Goal: Obtain resource: Download file/media

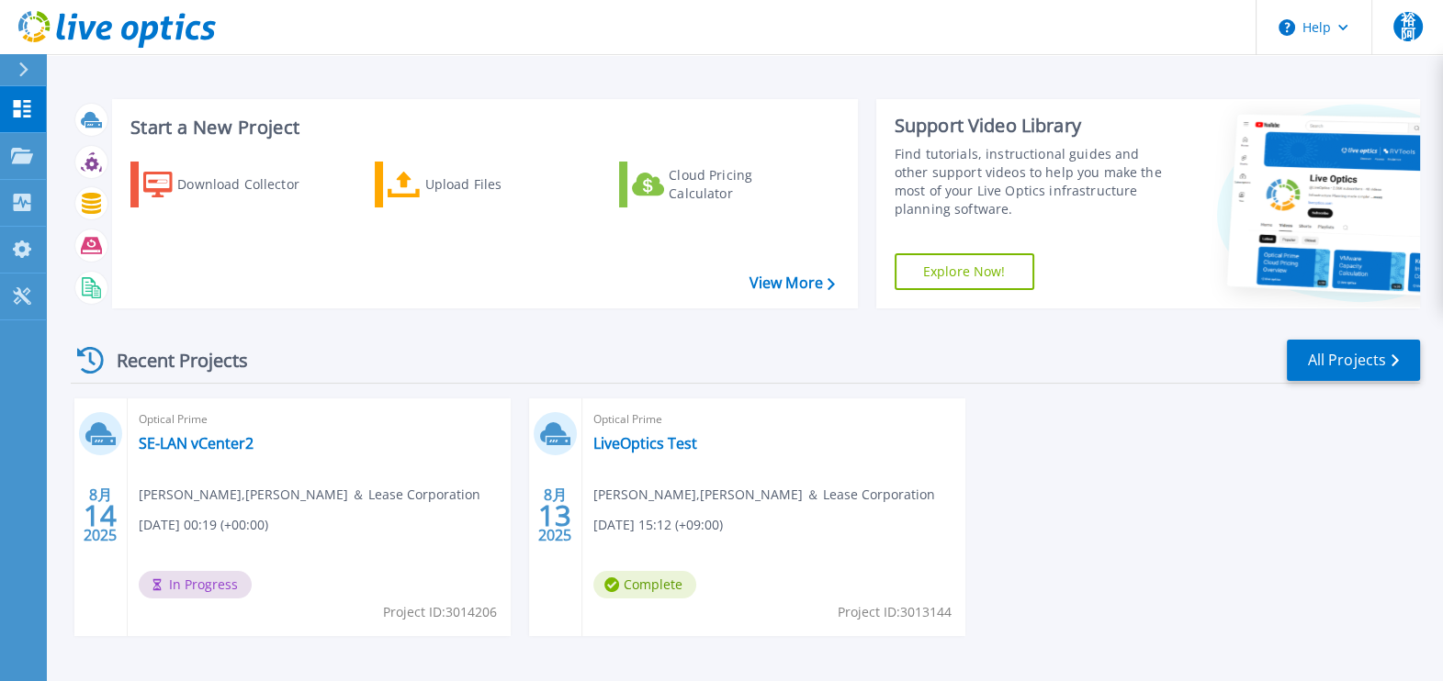
click at [303, 510] on div "Optical Prime SE-LAN vCenter2 裕樹 [PERSON_NAME] , [PERSON_NAME] ＆ Lease Corporat…" at bounding box center [319, 518] width 383 height 238
click at [110, 154] on div "Projects" at bounding box center [85, 157] width 75 height 48
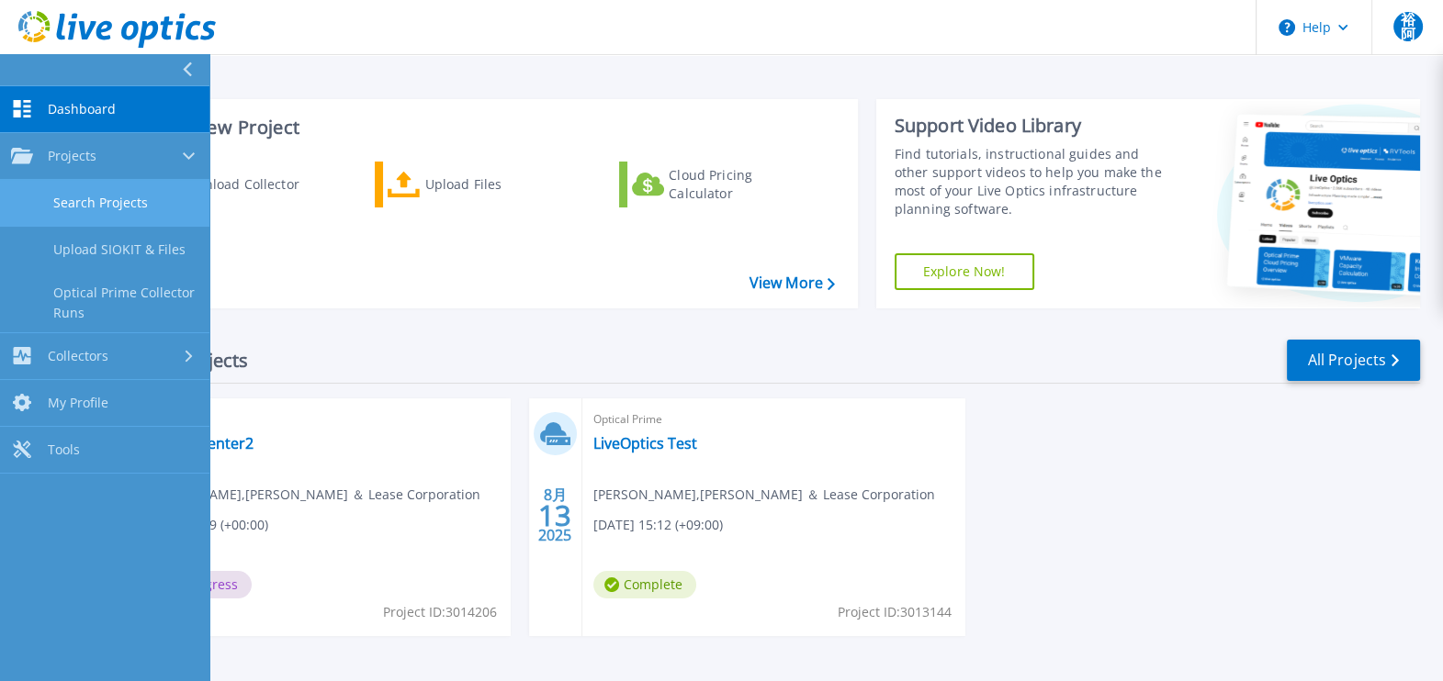
click at [96, 211] on link "Search Projects" at bounding box center [104, 203] width 209 height 47
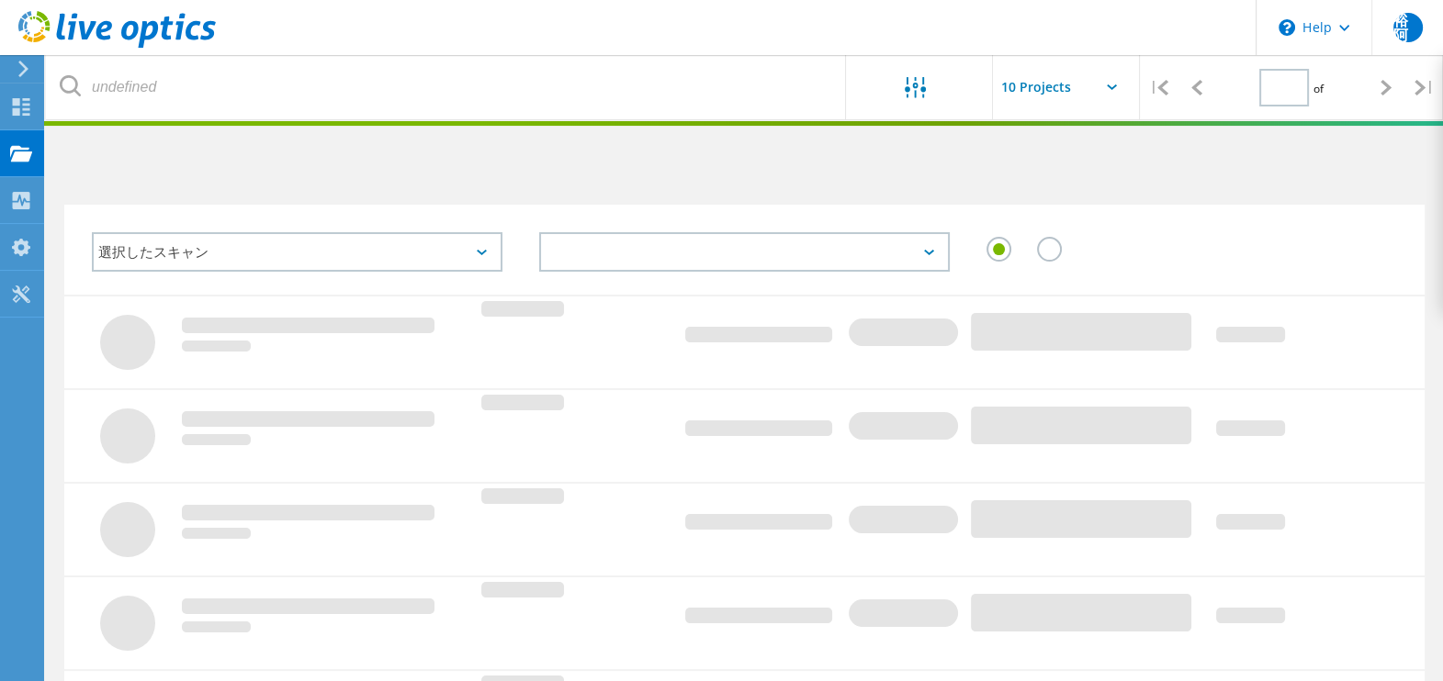
type input "1"
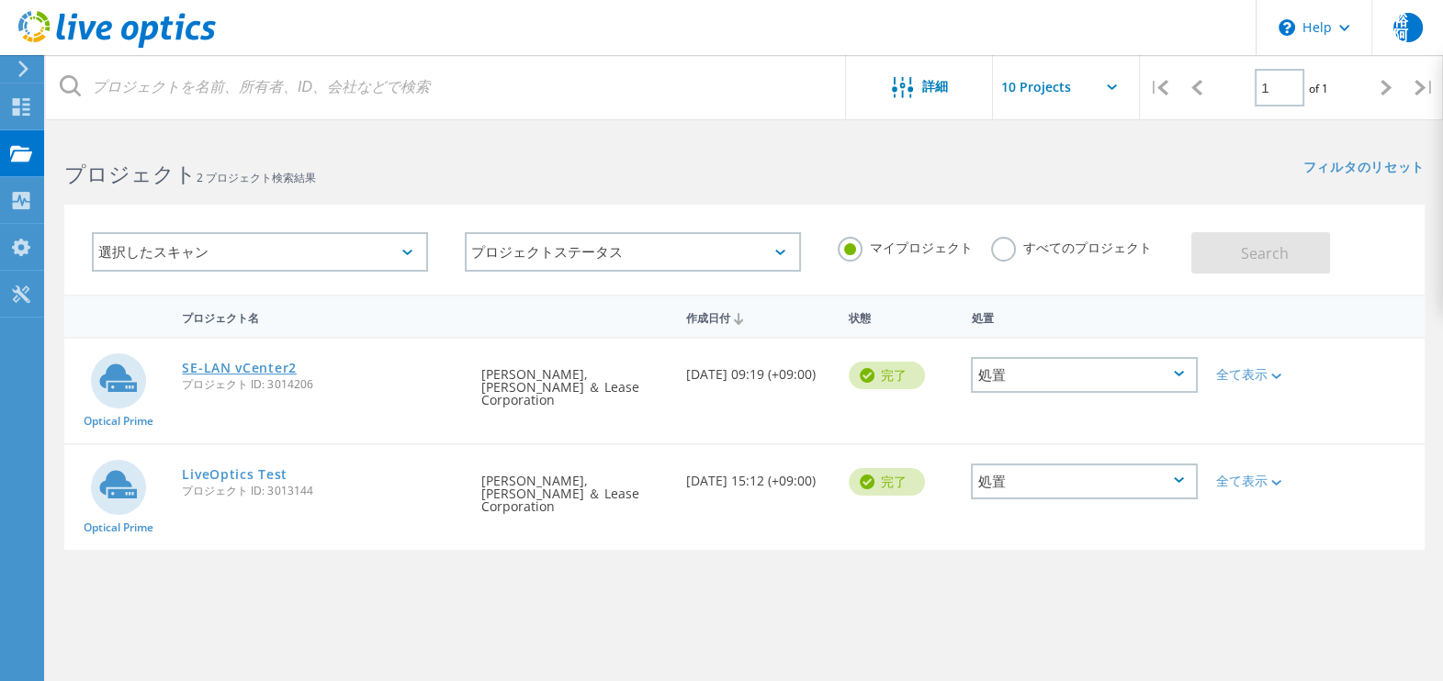
click at [256, 372] on link "SE-LAN vCenter2" at bounding box center [239, 368] width 115 height 13
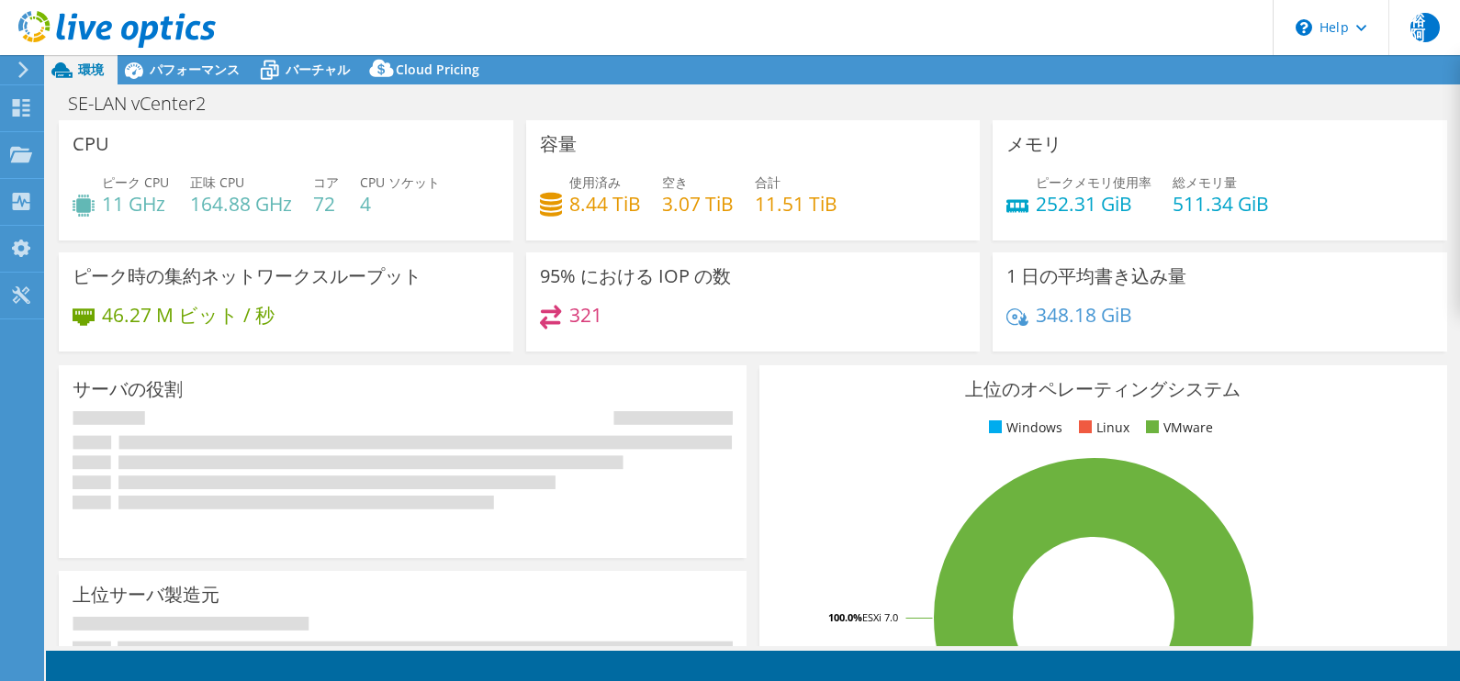
select select "USD"
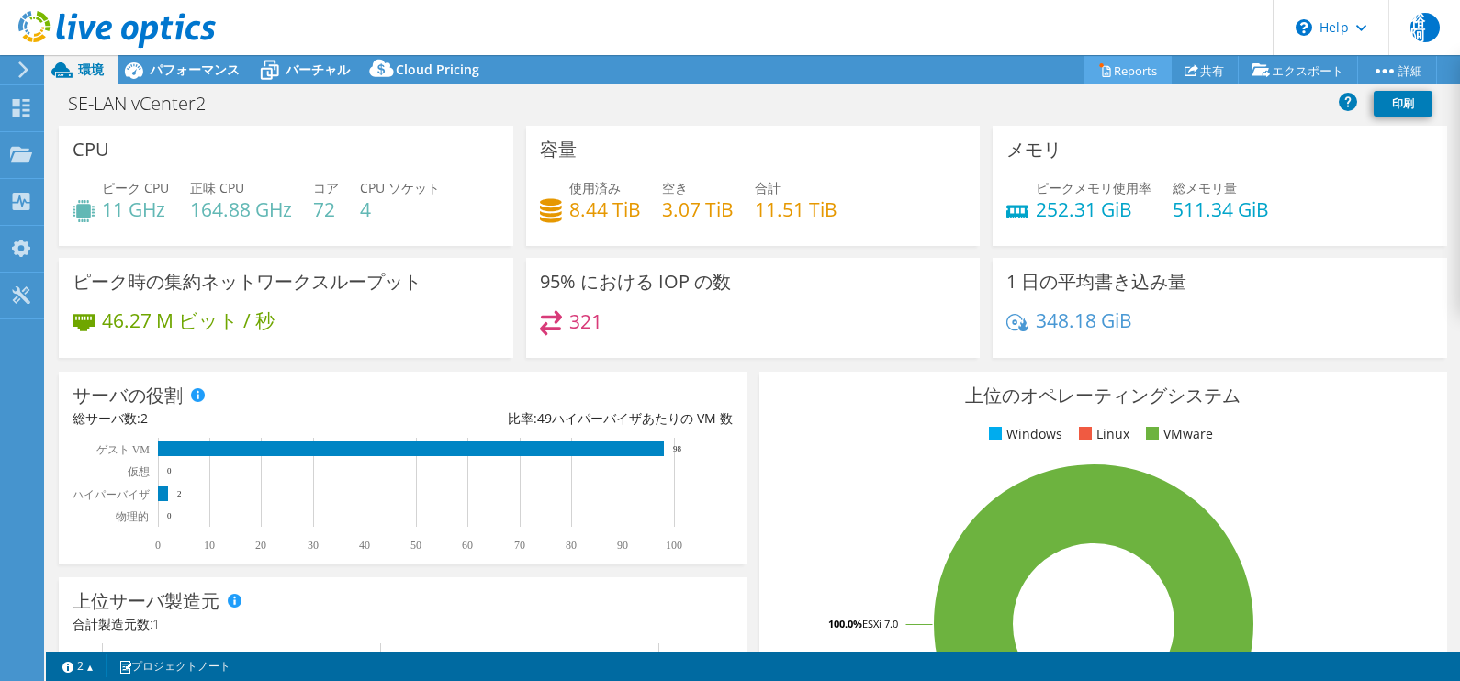
click at [1106, 76] on link "Reports" at bounding box center [1127, 70] width 88 height 28
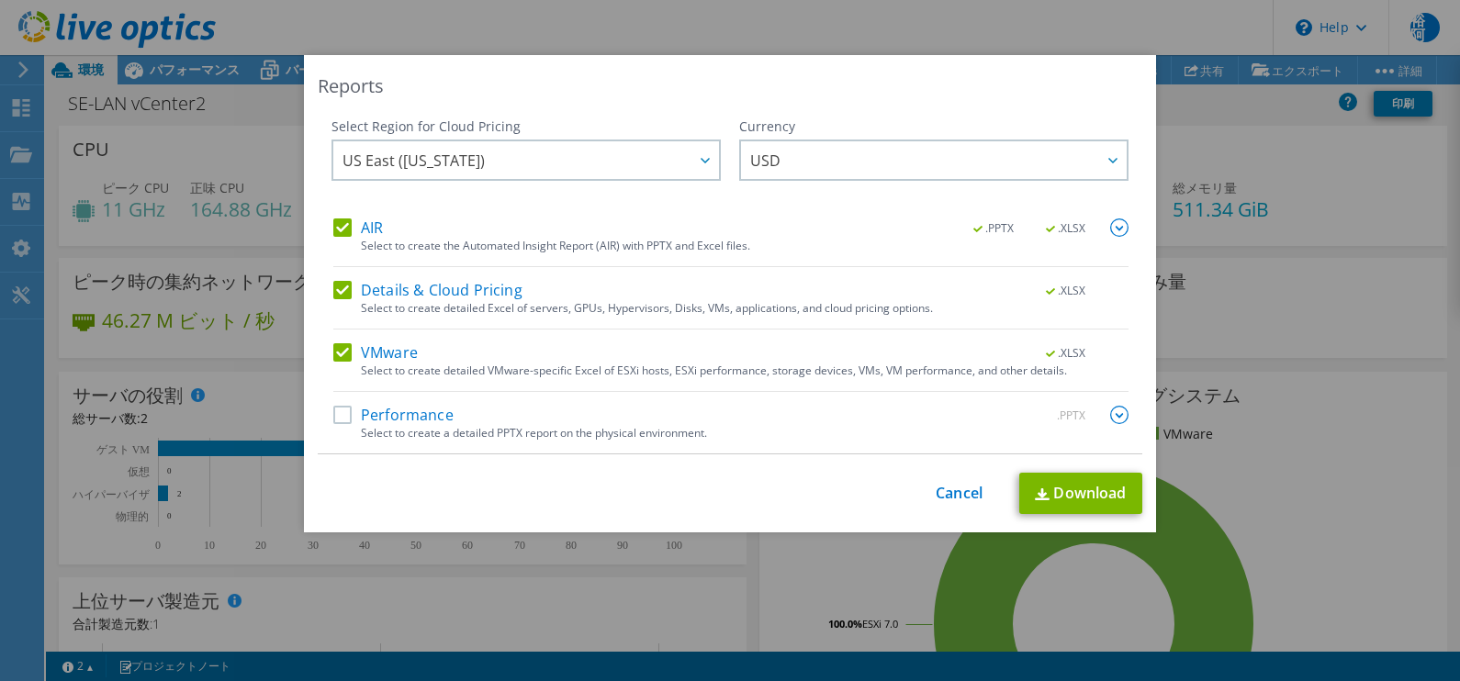
click at [333, 422] on label "Performance" at bounding box center [393, 415] width 120 height 18
click at [0, 0] on input "Performance" at bounding box center [0, 0] width 0 height 0
click at [630, 171] on span "US East (Virginia)" at bounding box center [530, 160] width 376 height 38
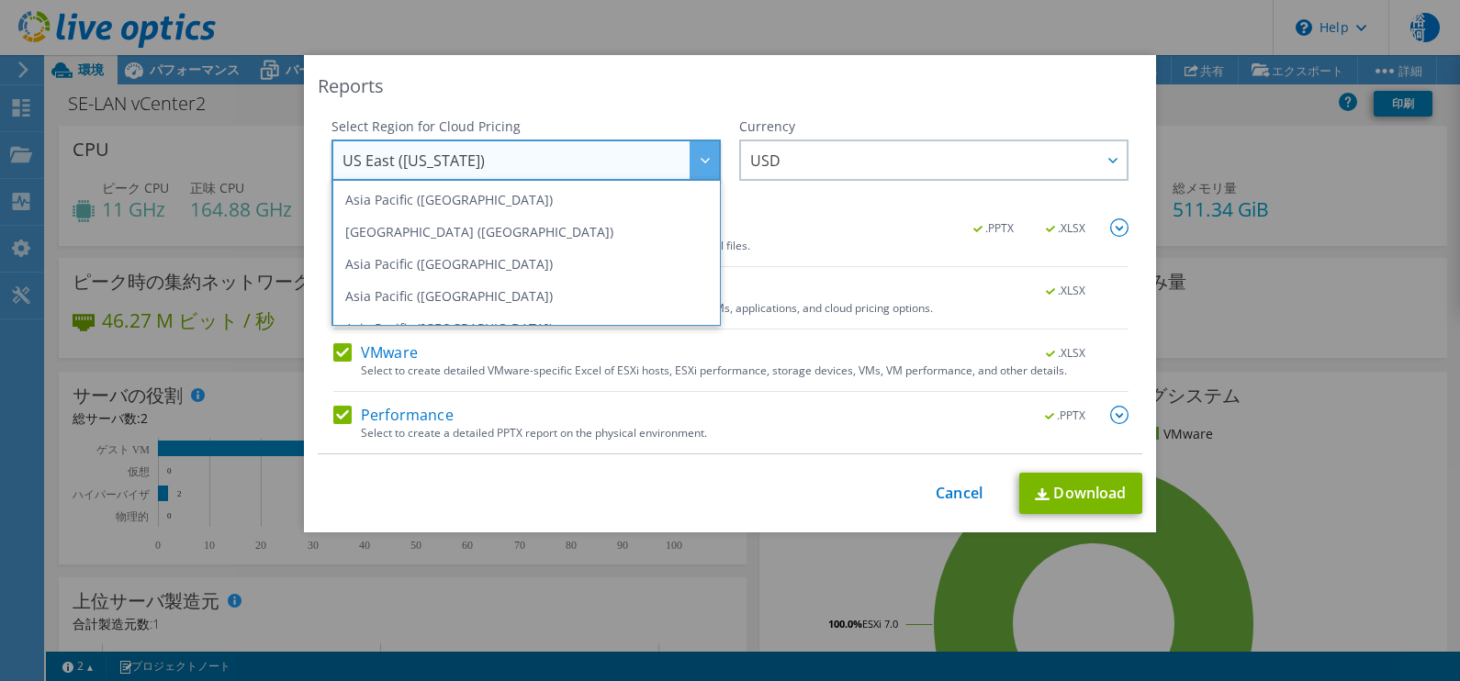
click at [720, 96] on div "Reports" at bounding box center [730, 86] width 825 height 26
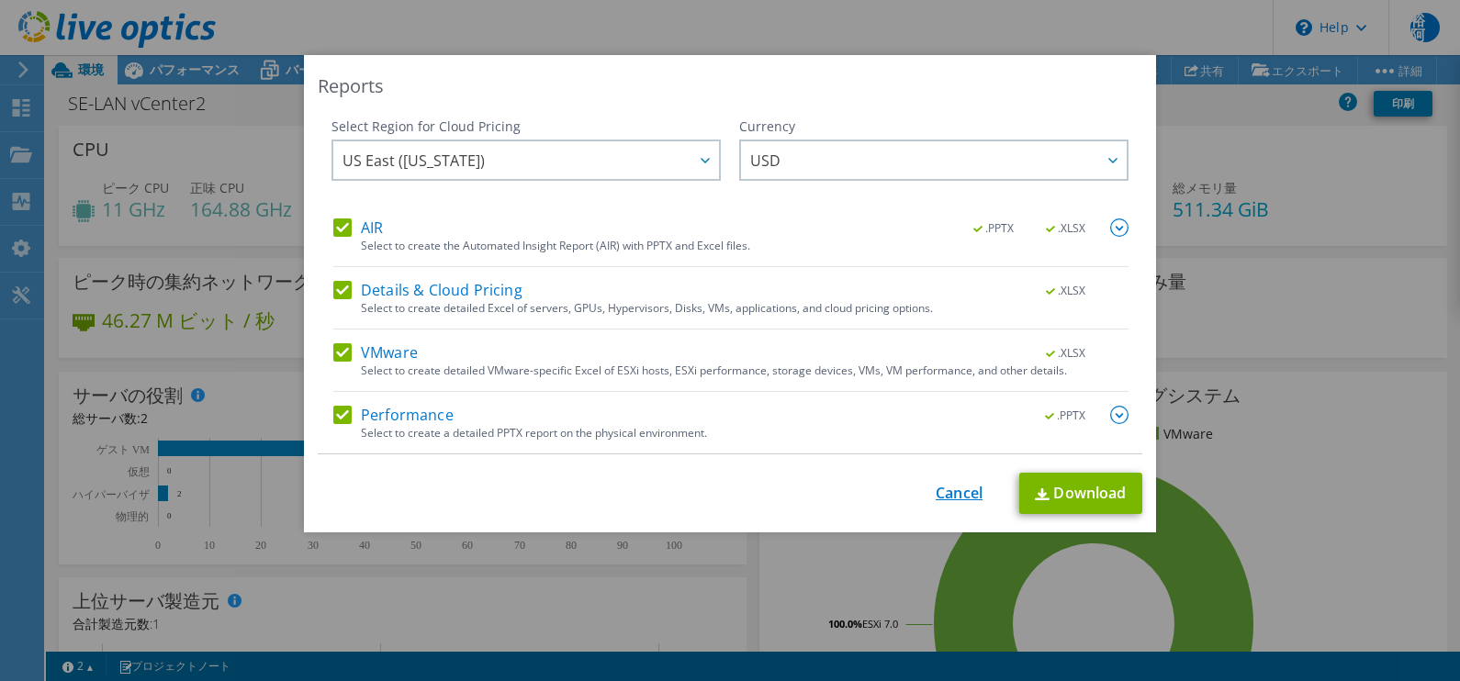
click at [938, 487] on link "Cancel" at bounding box center [959, 493] width 47 height 17
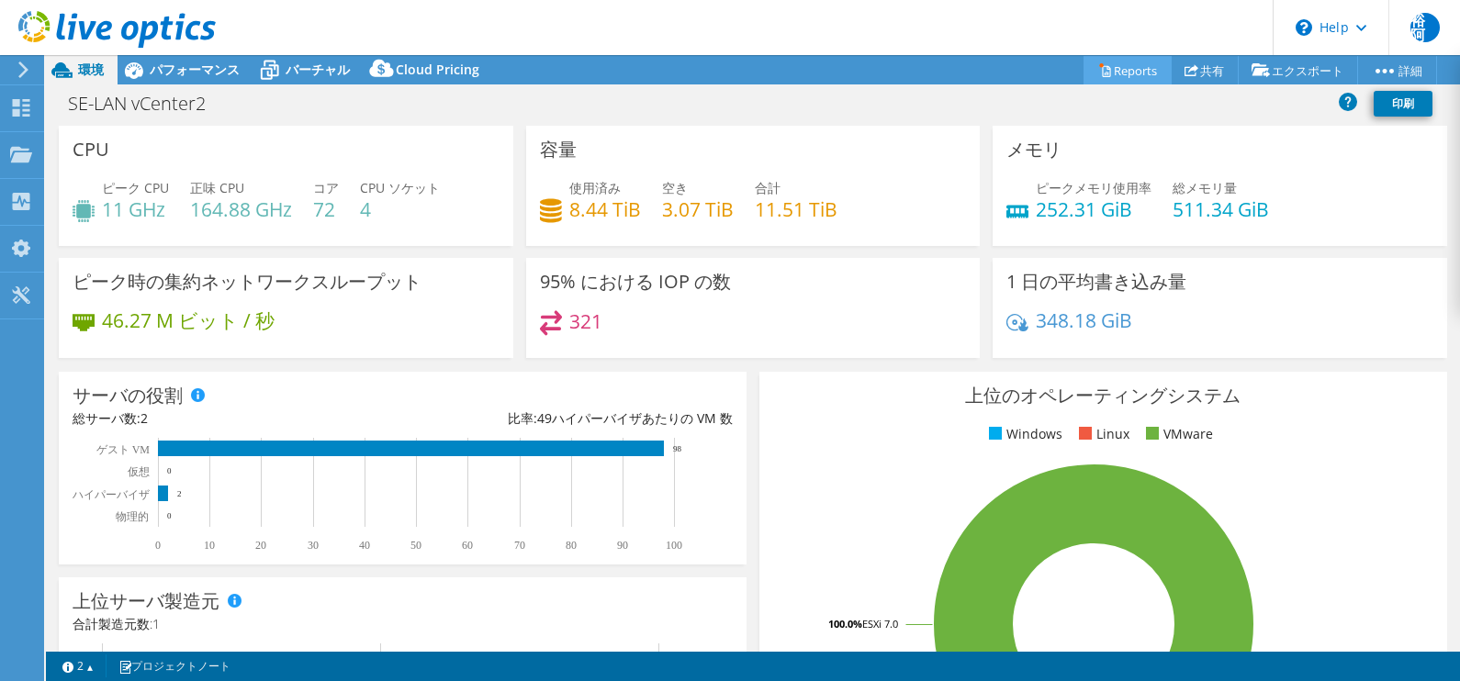
click at [1142, 78] on link "Reports" at bounding box center [1127, 70] width 88 height 28
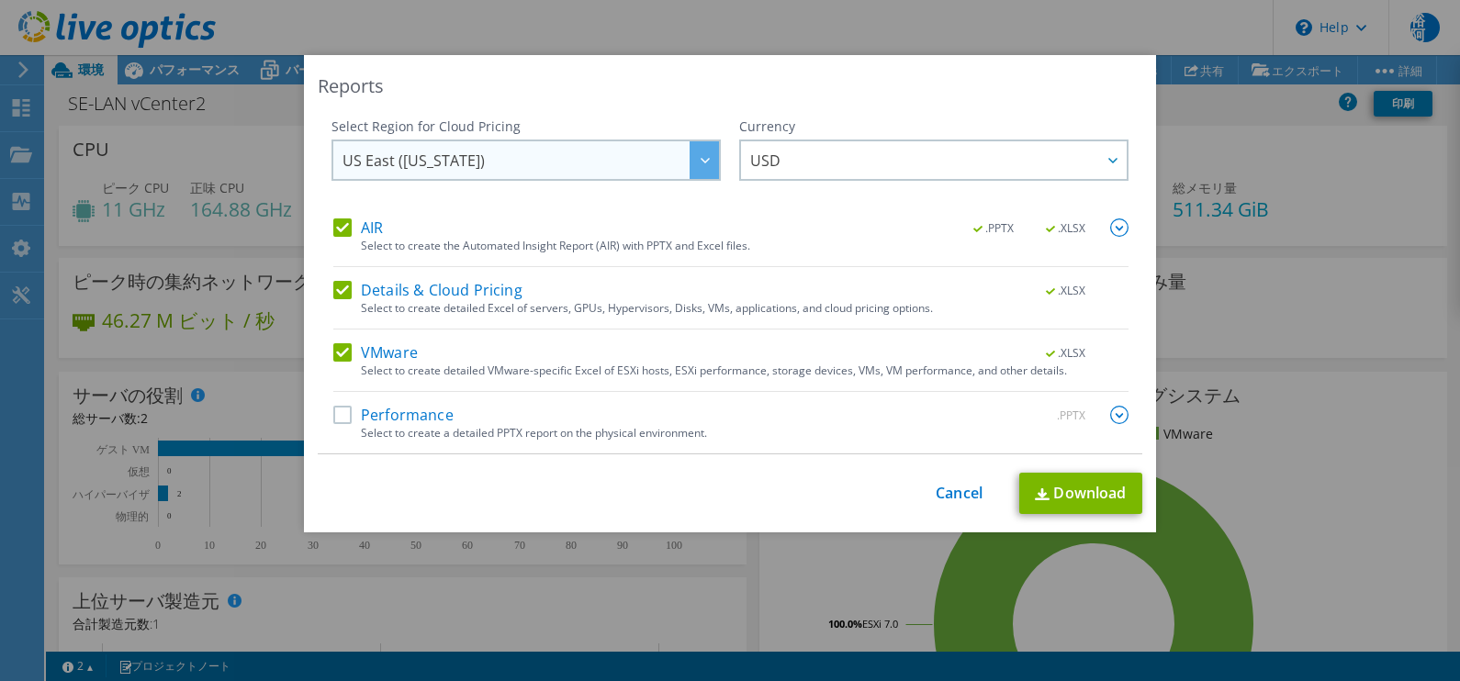
click at [676, 162] on span "US East (Virginia)" at bounding box center [530, 160] width 376 height 38
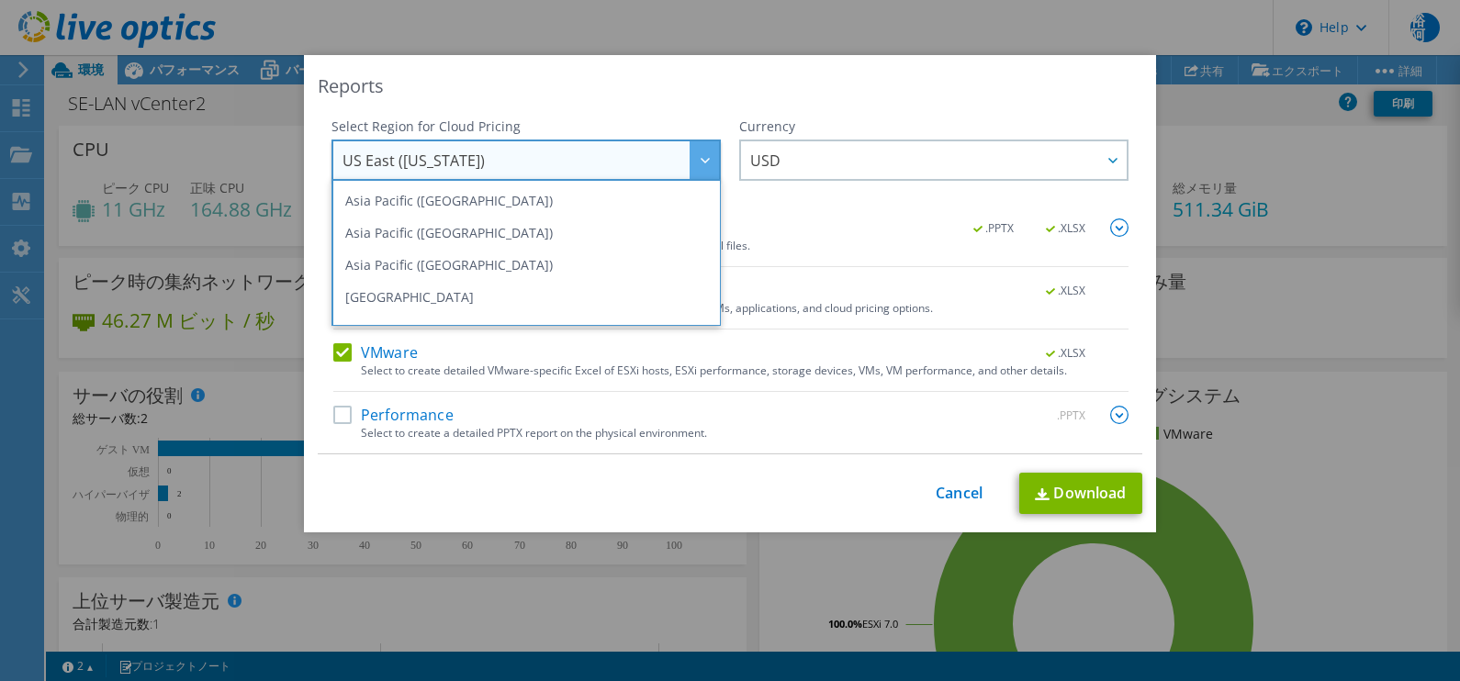
scroll to position [73, 0]
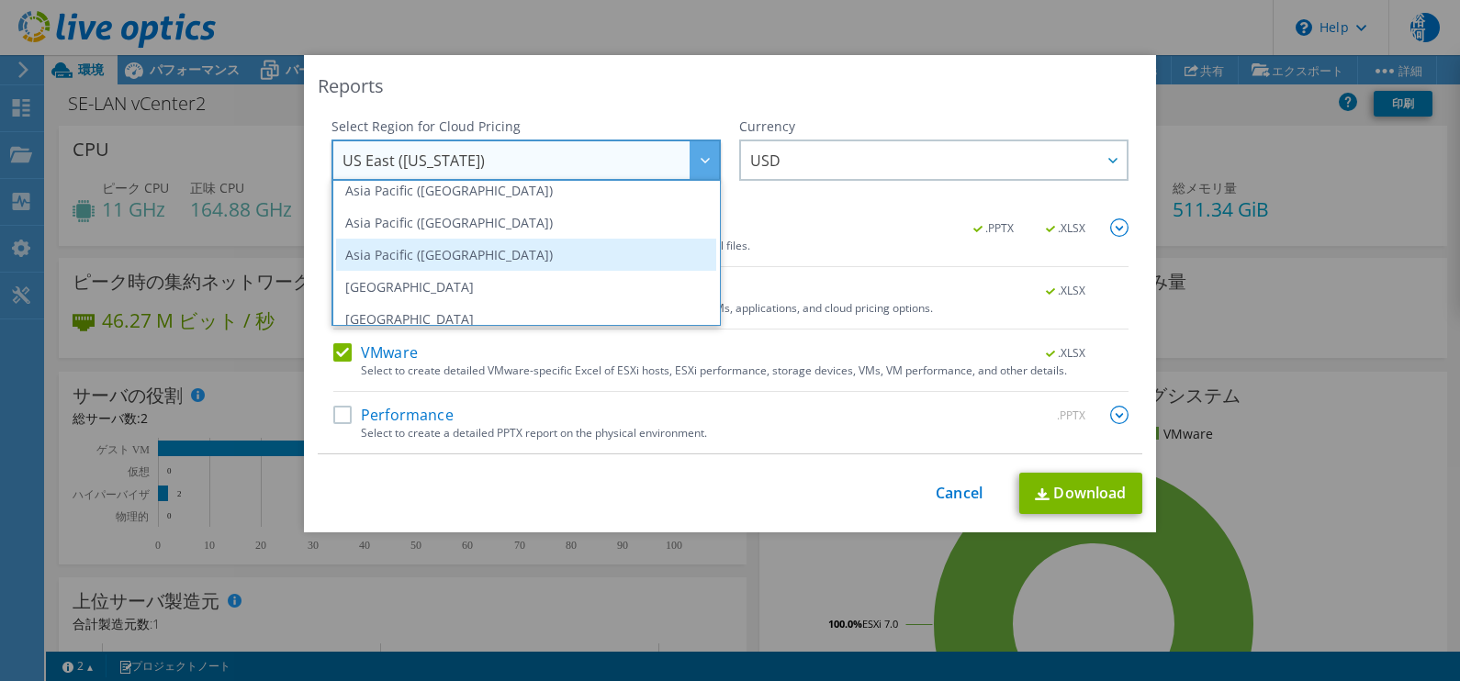
click at [602, 258] on li "Asia Pacific (Tokyo)" at bounding box center [526, 255] width 380 height 32
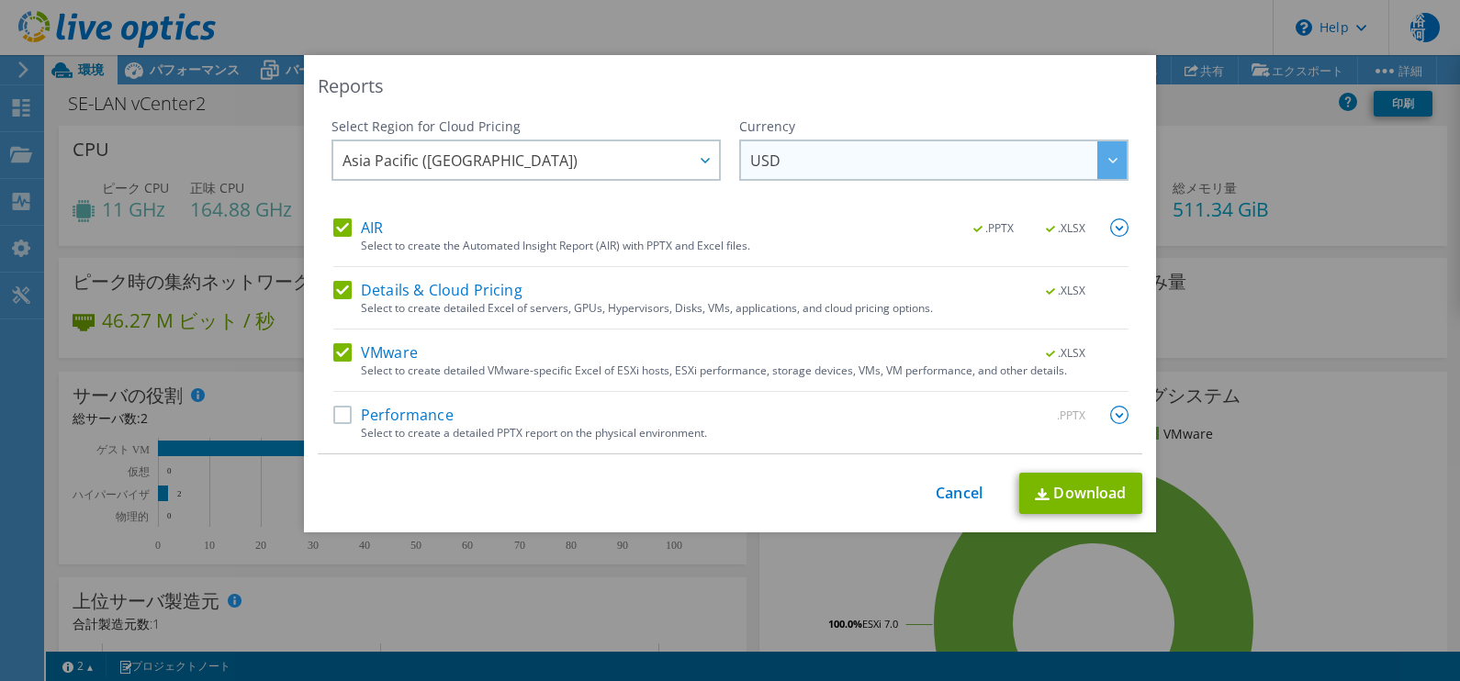
click at [995, 159] on span "USD" at bounding box center [938, 160] width 376 height 38
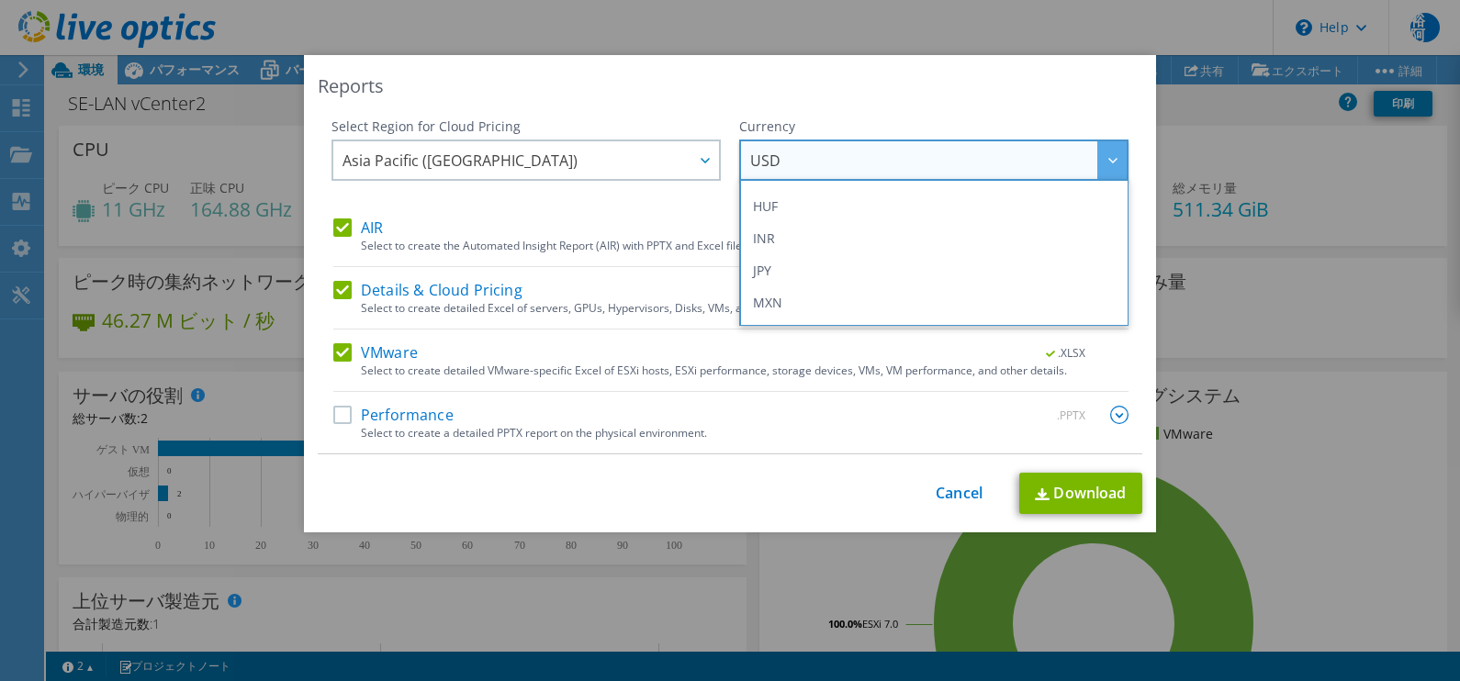
scroll to position [354, 0]
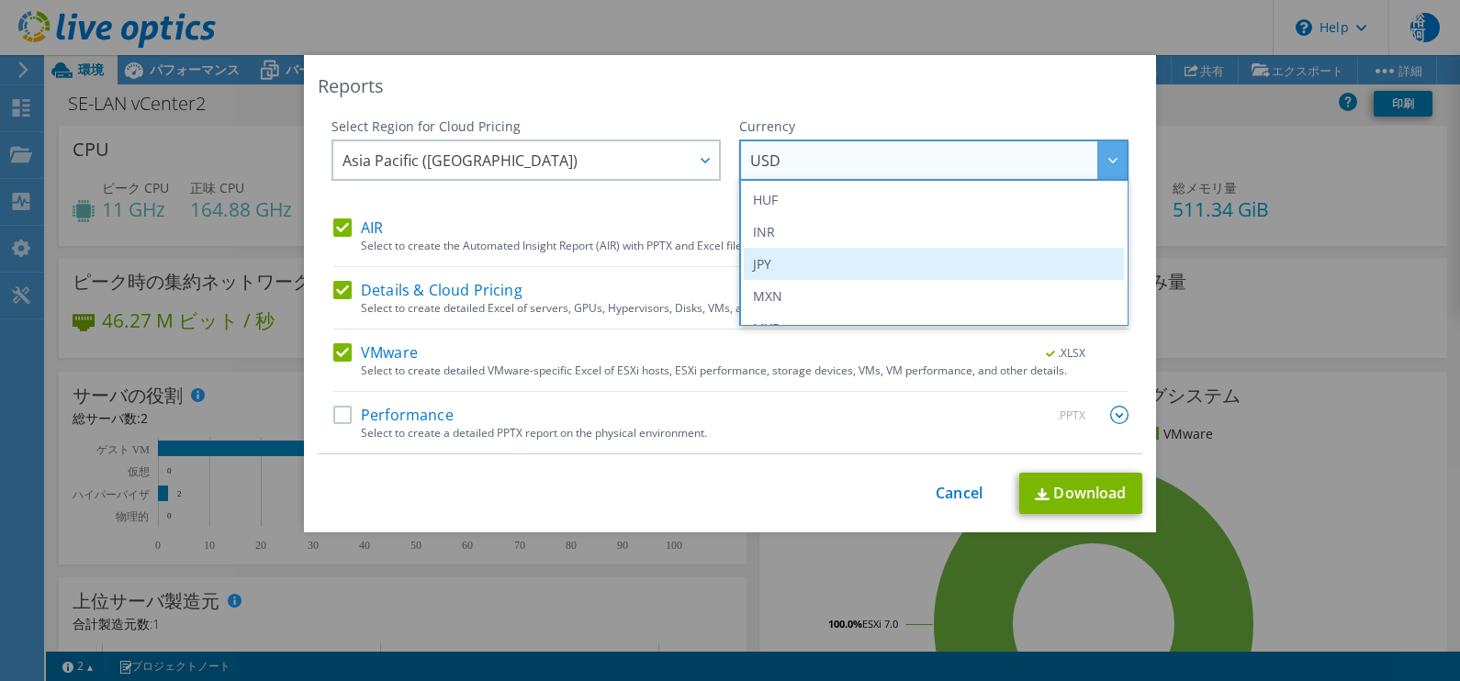
click at [1066, 266] on li "JPY" at bounding box center [934, 264] width 380 height 32
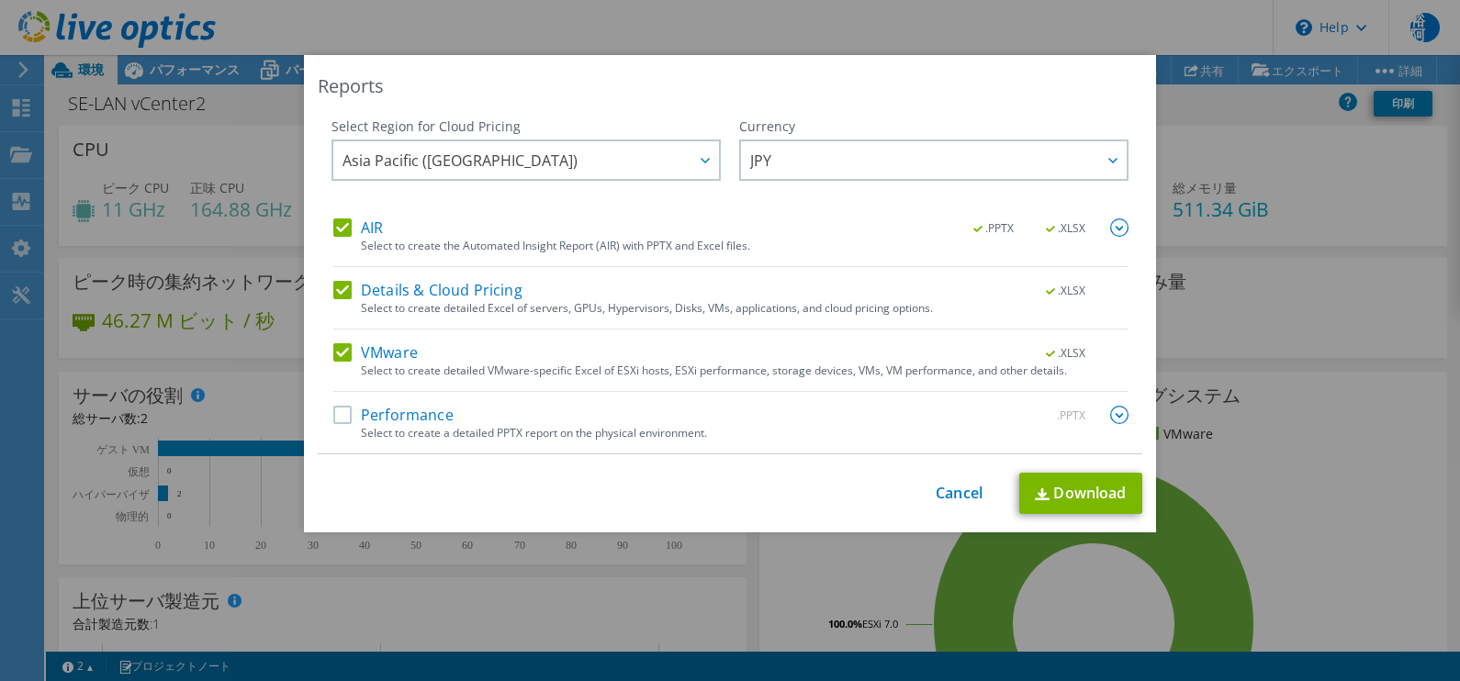
click at [336, 422] on label "Performance" at bounding box center [393, 415] width 120 height 18
click at [0, 0] on input "Performance" at bounding box center [0, 0] width 0 height 0
click at [427, 482] on div "This process may take a while, please wait... Cancel Download" at bounding box center [730, 493] width 825 height 41
click at [1066, 495] on link "Download" at bounding box center [1080, 493] width 123 height 41
click at [785, 90] on div "Reports" at bounding box center [730, 86] width 825 height 26
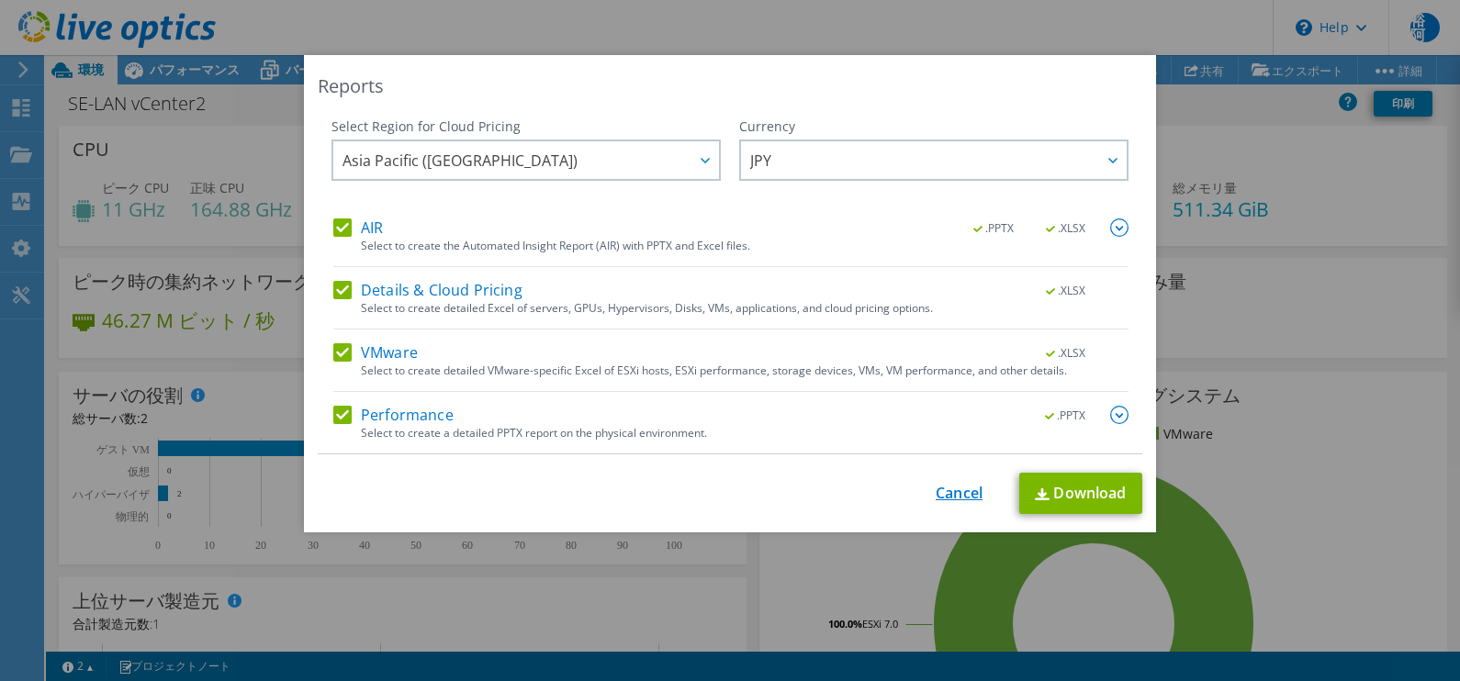
click at [950, 497] on link "Cancel" at bounding box center [959, 493] width 47 height 17
